Goal: Complete application form

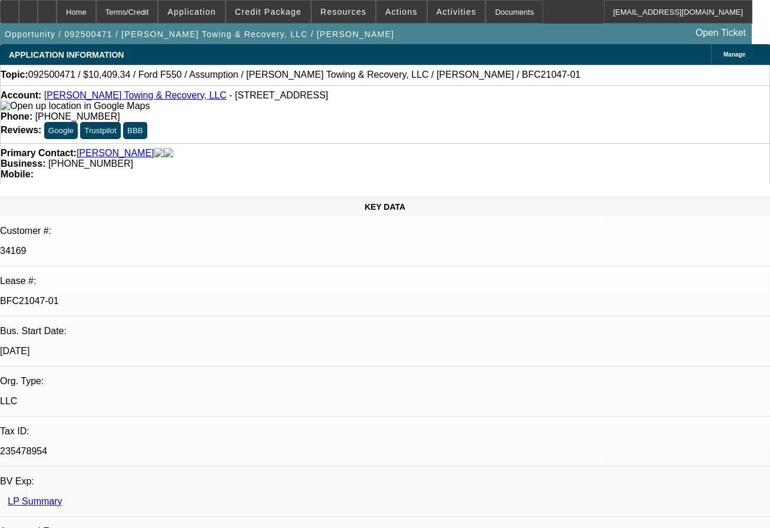
select select "0"
select select "2"
select select "0"
select select "6"
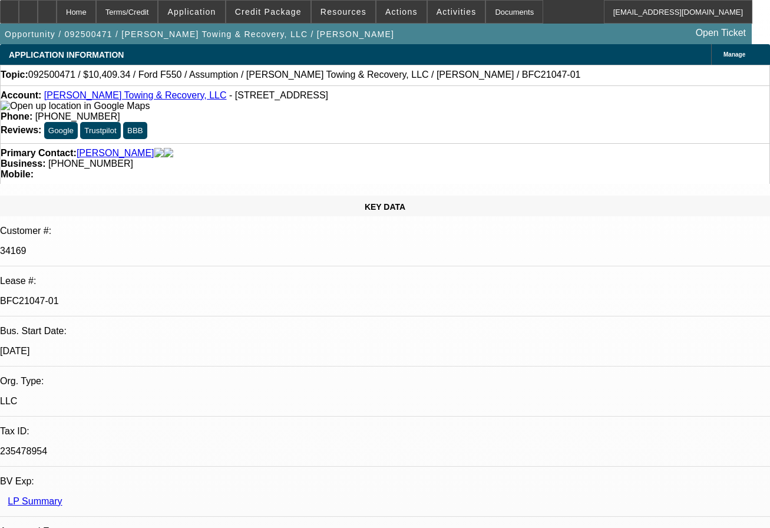
select select "0"
select select "2"
select select "0"
select select "6"
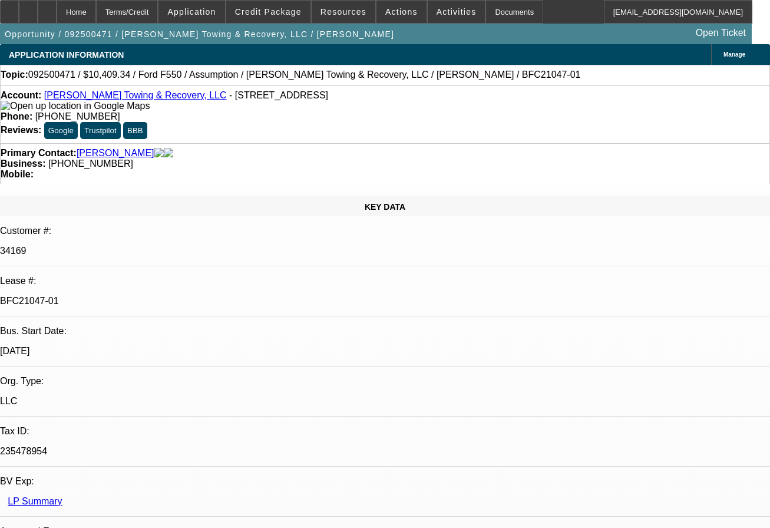
select select "0"
select select "2"
select select "0"
select select "6"
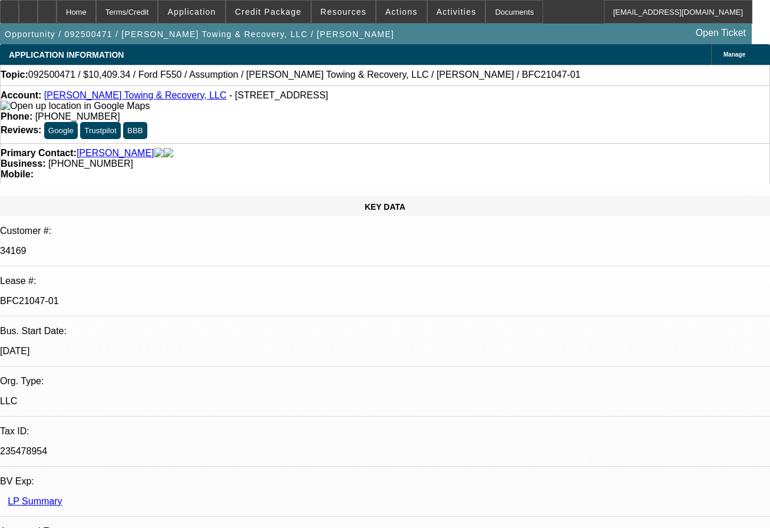
select select "0"
select select "2"
select select "0"
select select "6"
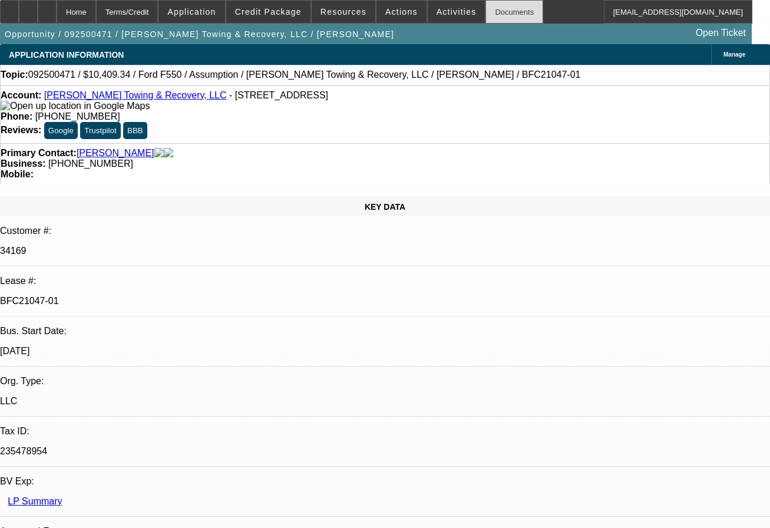
click at [492, 14] on div "Documents" at bounding box center [514, 12] width 58 height 24
